Goal: Entertainment & Leisure: Consume media (video, audio)

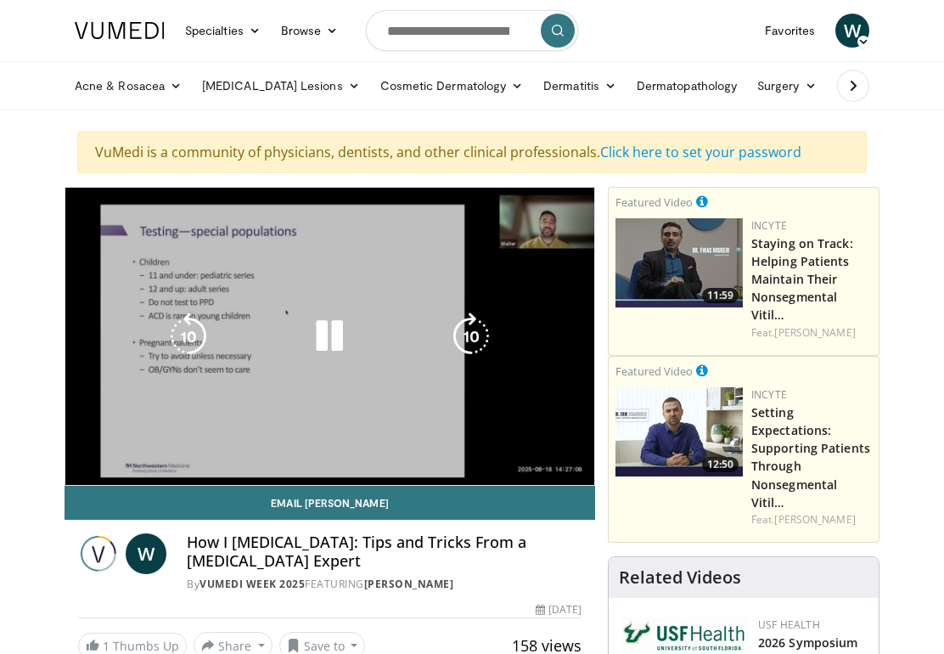
click at [287, 383] on div "10 seconds Tap to unmute" at bounding box center [329, 336] width 529 height 297
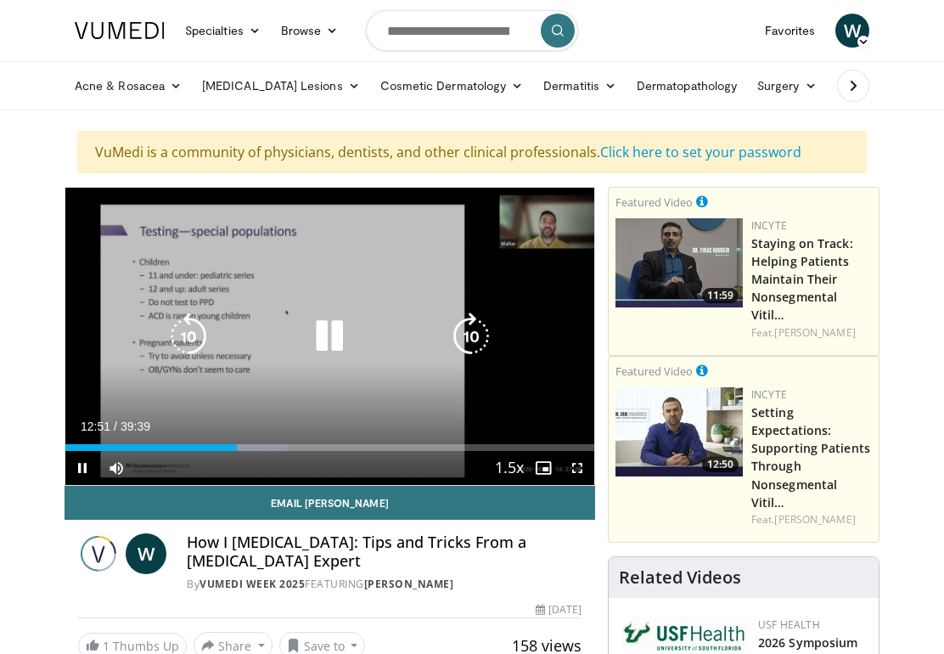
click at [192, 342] on icon "Video Player" at bounding box center [189, 337] width 48 height 48
click at [190, 325] on icon "Video Player" at bounding box center [189, 337] width 48 height 48
click at [191, 338] on icon "Video Player" at bounding box center [189, 337] width 48 height 48
click at [187, 338] on icon "Video Player" at bounding box center [189, 337] width 48 height 48
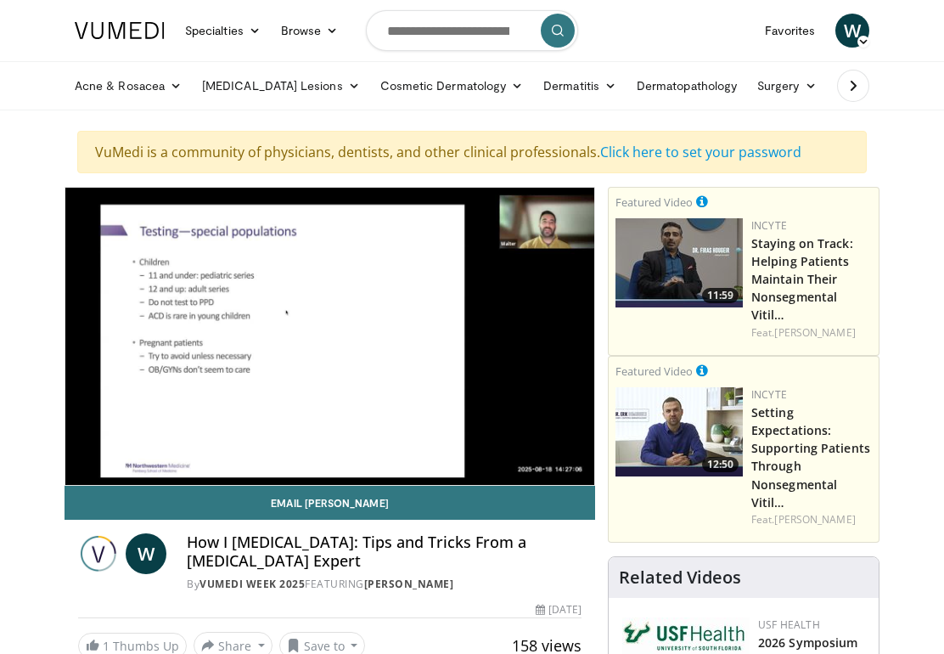
click at [206, 358] on icon "Video Player" at bounding box center [189, 337] width 48 height 48
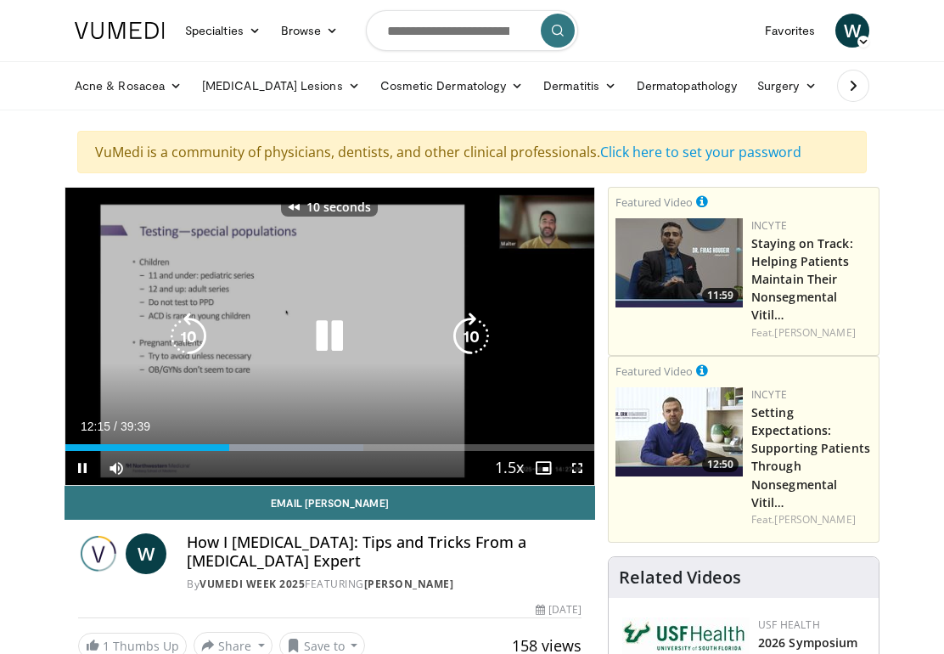
click at [193, 335] on icon "Video Player" at bounding box center [189, 337] width 48 height 48
click at [194, 337] on icon "Video Player" at bounding box center [189, 337] width 48 height 48
click at [184, 338] on icon "Video Player" at bounding box center [189, 337] width 48 height 48
click at [189, 341] on icon "Video Player" at bounding box center [189, 337] width 48 height 48
click at [194, 338] on icon "Video Player" at bounding box center [189, 337] width 48 height 48
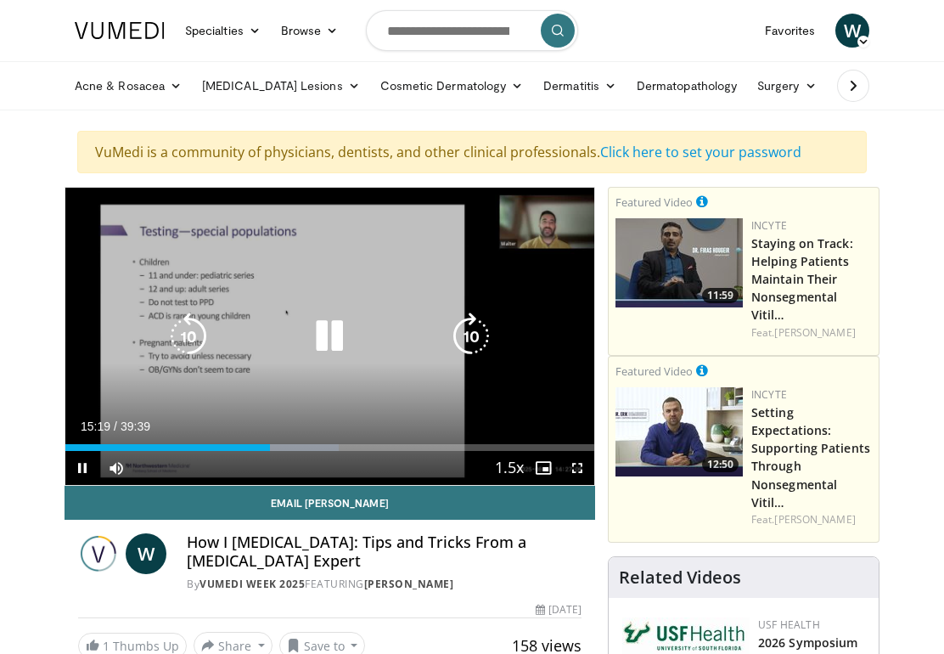
click at [328, 342] on icon "Video Player" at bounding box center [330, 337] width 48 height 48
click at [327, 336] on icon "Video Player" at bounding box center [330, 337] width 48 height 48
